Goal: Information Seeking & Learning: Learn about a topic

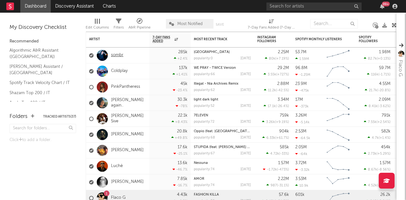
click at [115, 56] on link "sombr" at bounding box center [117, 55] width 12 height 5
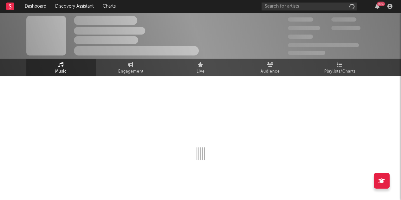
click at [115, 56] on div "The Artist Name Unknown Location | Shoegaze Edit Track Benchmark Summary 300.00…" at bounding box center [200, 36] width 401 height 46
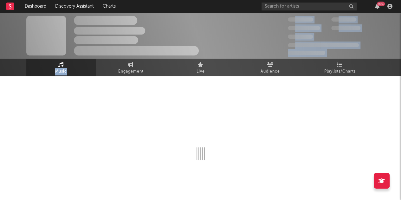
drag, startPoint x: 115, startPoint y: 56, endPoint x: 122, endPoint y: 46, distance: 11.8
click at [122, 46] on div "The Artist Name Unknown Location | Shoegaze Edit Track Benchmark Summary 300.00…" at bounding box center [200, 36] width 401 height 46
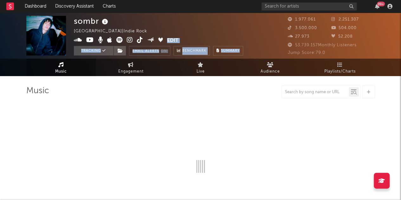
select select "6m"
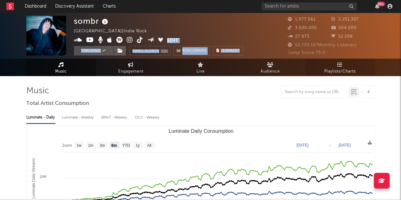
click at [353, 70] on span "Playlists/Charts" at bounding box center [340, 72] width 31 height 8
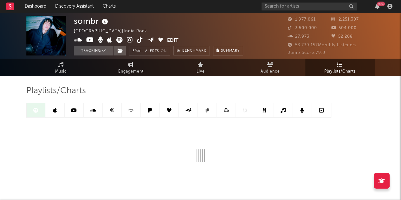
click at [353, 80] on div "Playlists/Charts" at bounding box center [200, 139] width 349 height 127
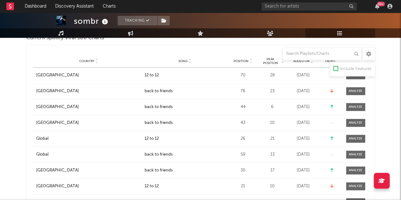
scroll to position [409, 0]
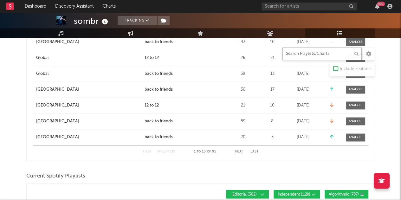
click at [305, 56] on input "text" at bounding box center [322, 54] width 79 height 13
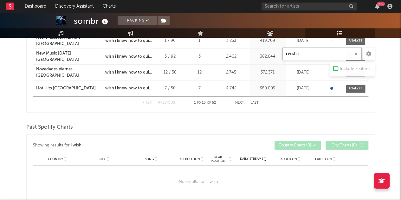
scroll to position [278, 0]
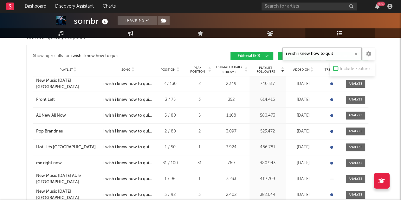
type input "i wish i knew how to quit"
click at [330, 7] on input "text" at bounding box center [309, 7] width 95 height 8
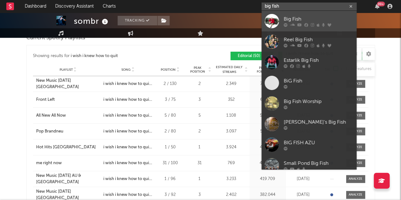
type input "big fish"
click at [332, 15] on div "Big Fish" at bounding box center [319, 19] width 70 height 8
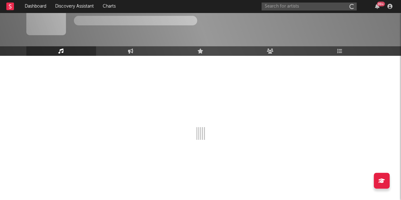
scroll to position [20, 0]
select select "1w"
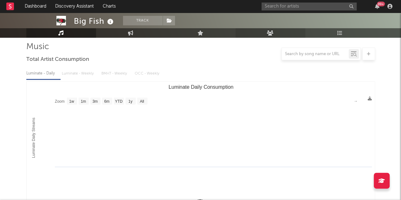
scroll to position [34, 0]
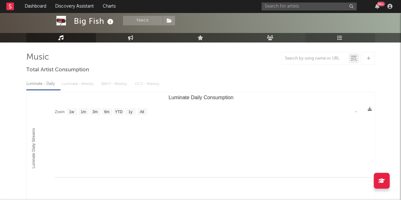
click at [336, 35] on link "Playlists/Charts" at bounding box center [340, 38] width 70 height 10
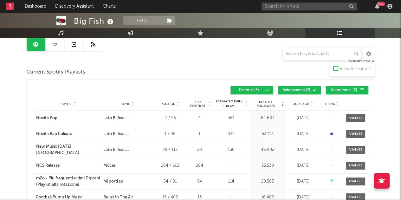
scroll to position [58, 0]
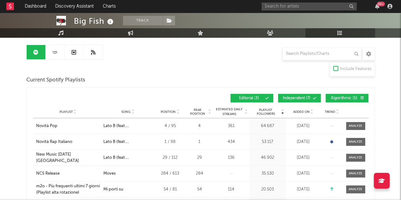
click at [292, 97] on span "Independent ( 7 )" at bounding box center [296, 98] width 29 height 4
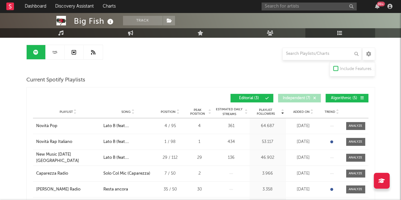
click at [341, 97] on span "Algorithmic ( 5 )" at bounding box center [344, 98] width 29 height 4
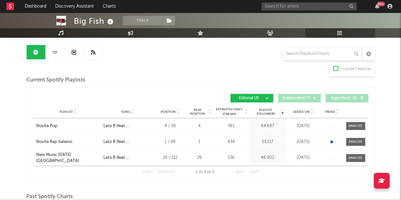
click at [308, 114] on div "Playlist City Song Position Peak Position Estimated Daily Streams Playlist Foll…" at bounding box center [201, 112] width 336 height 13
